Goal: Navigation & Orientation: Find specific page/section

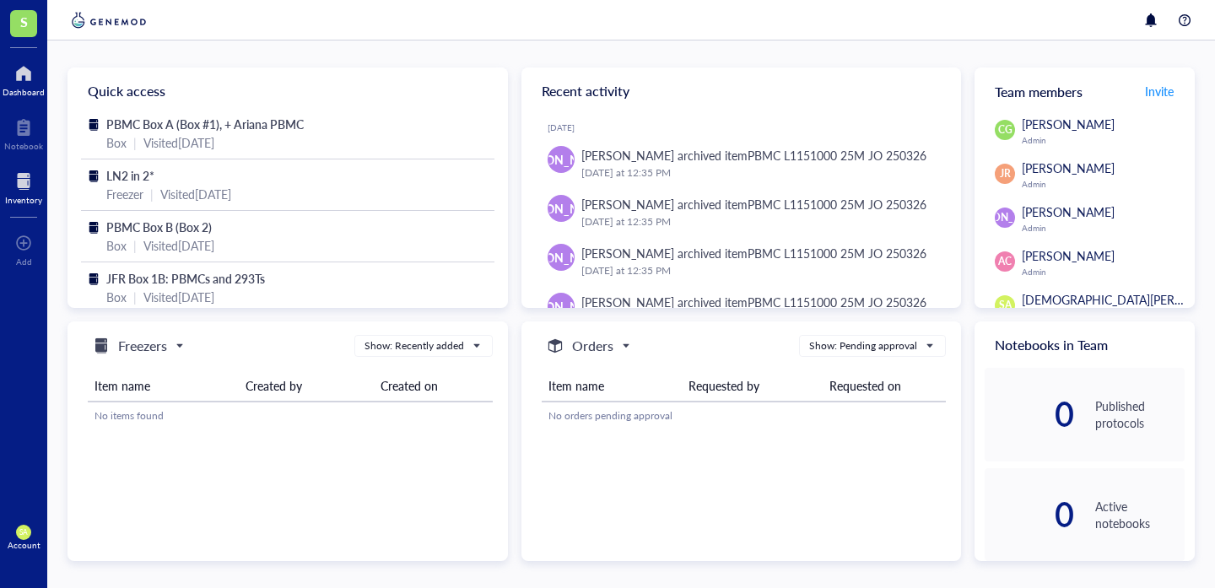
click at [24, 176] on div at bounding box center [23, 181] width 37 height 27
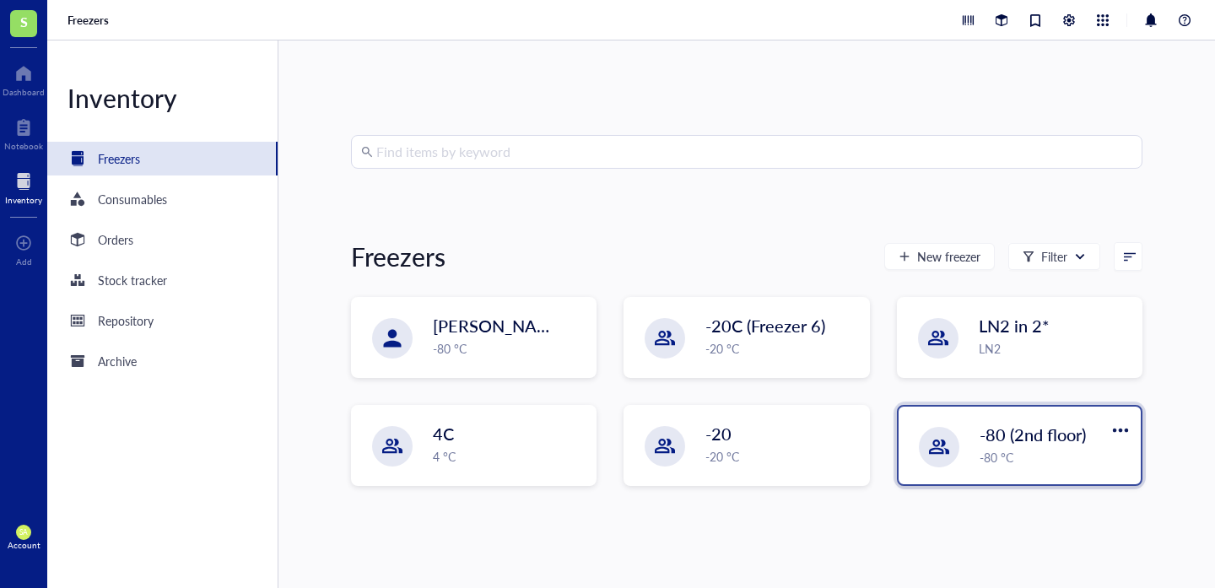
click at [1042, 435] on span "-80 (2nd floor)" at bounding box center [1033, 435] width 106 height 24
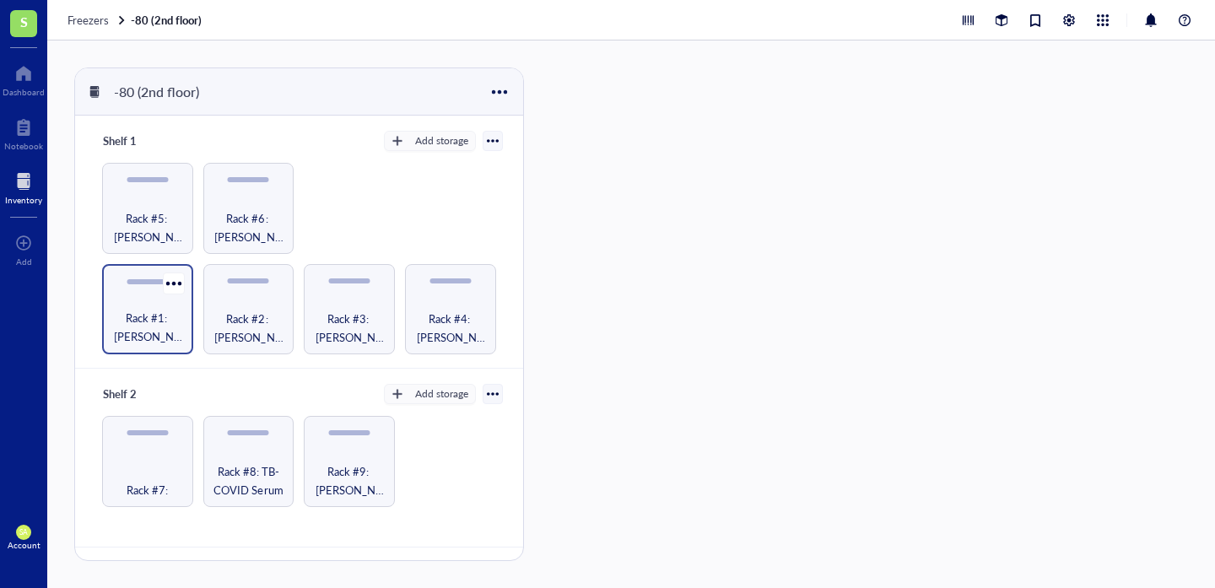
click at [151, 301] on div "Rack #1: [PERSON_NAME] Samples" at bounding box center [147, 309] width 91 height 91
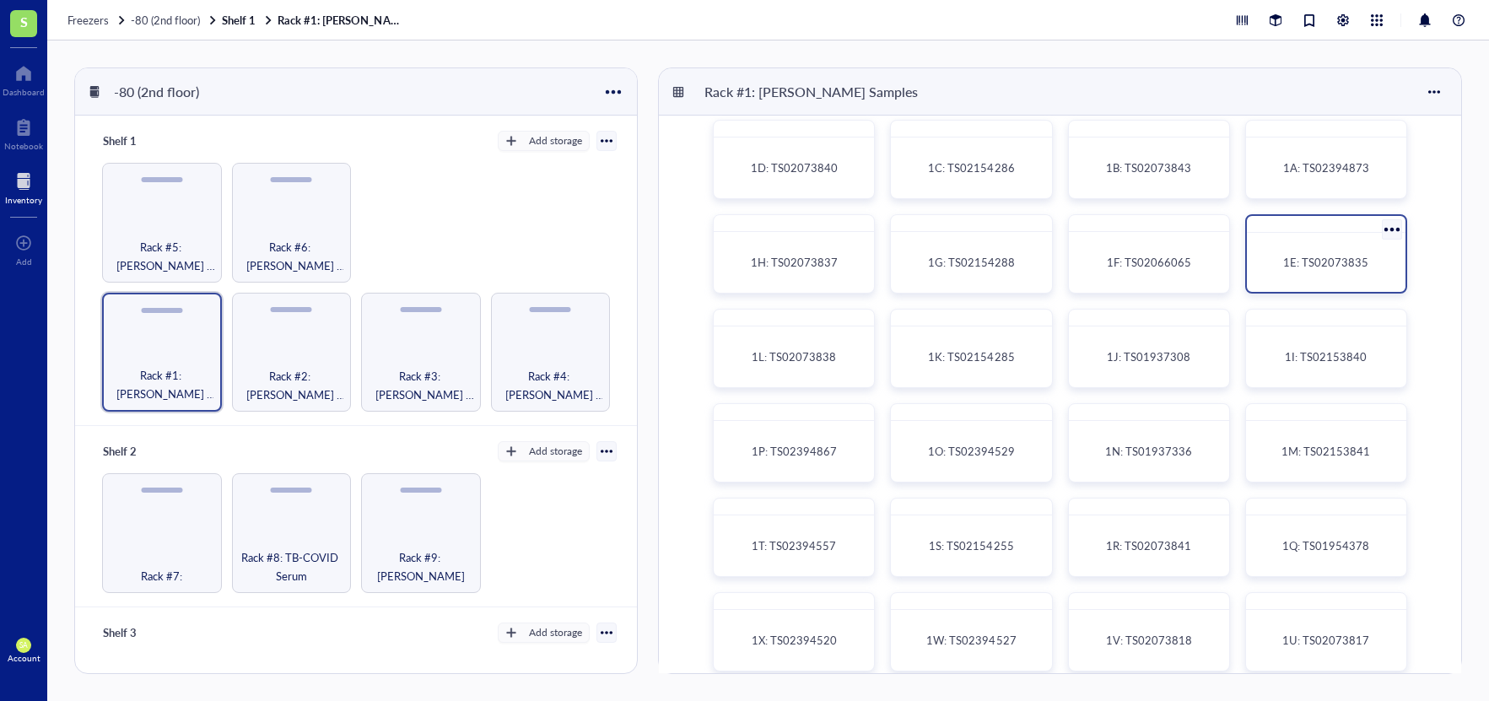
scroll to position [20, 0]
